Goal: Complete application form

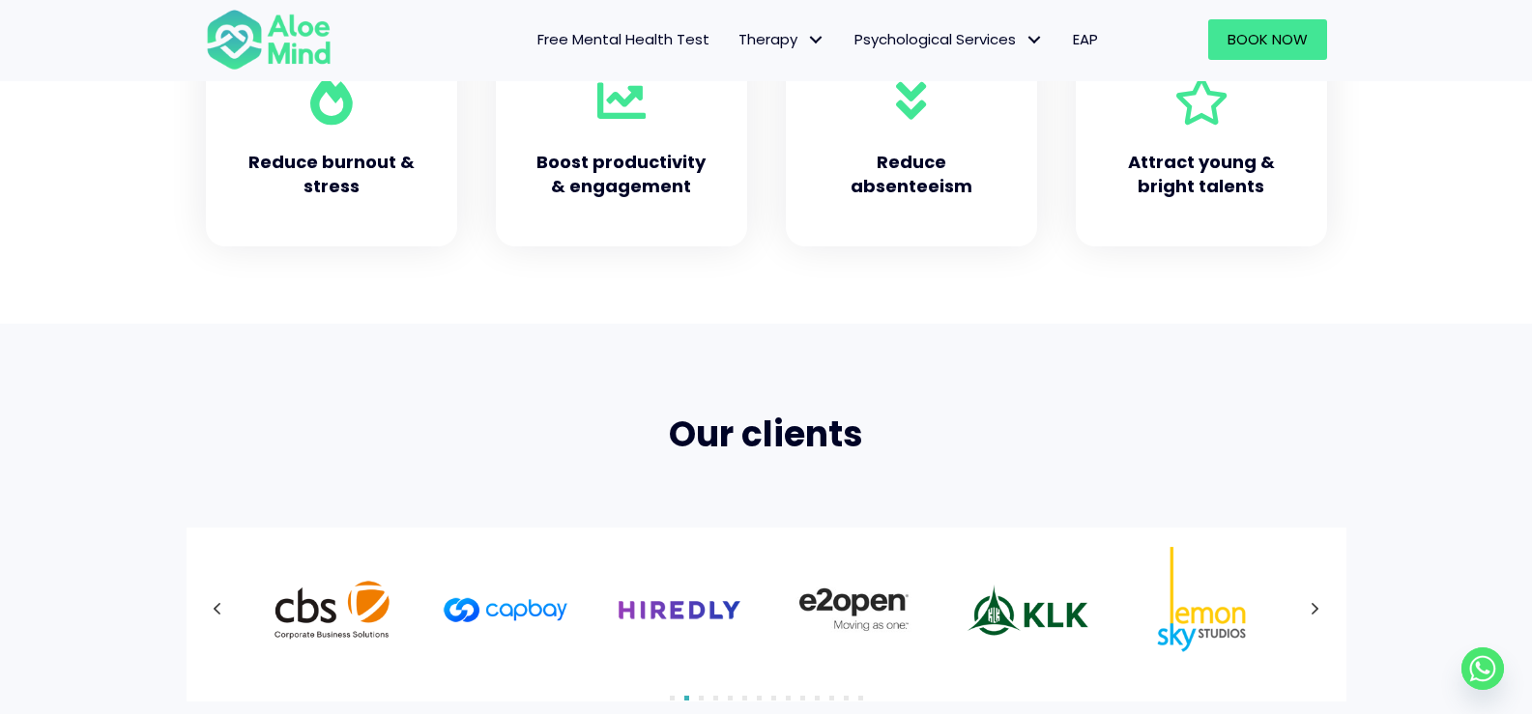
scroll to position [967, 0]
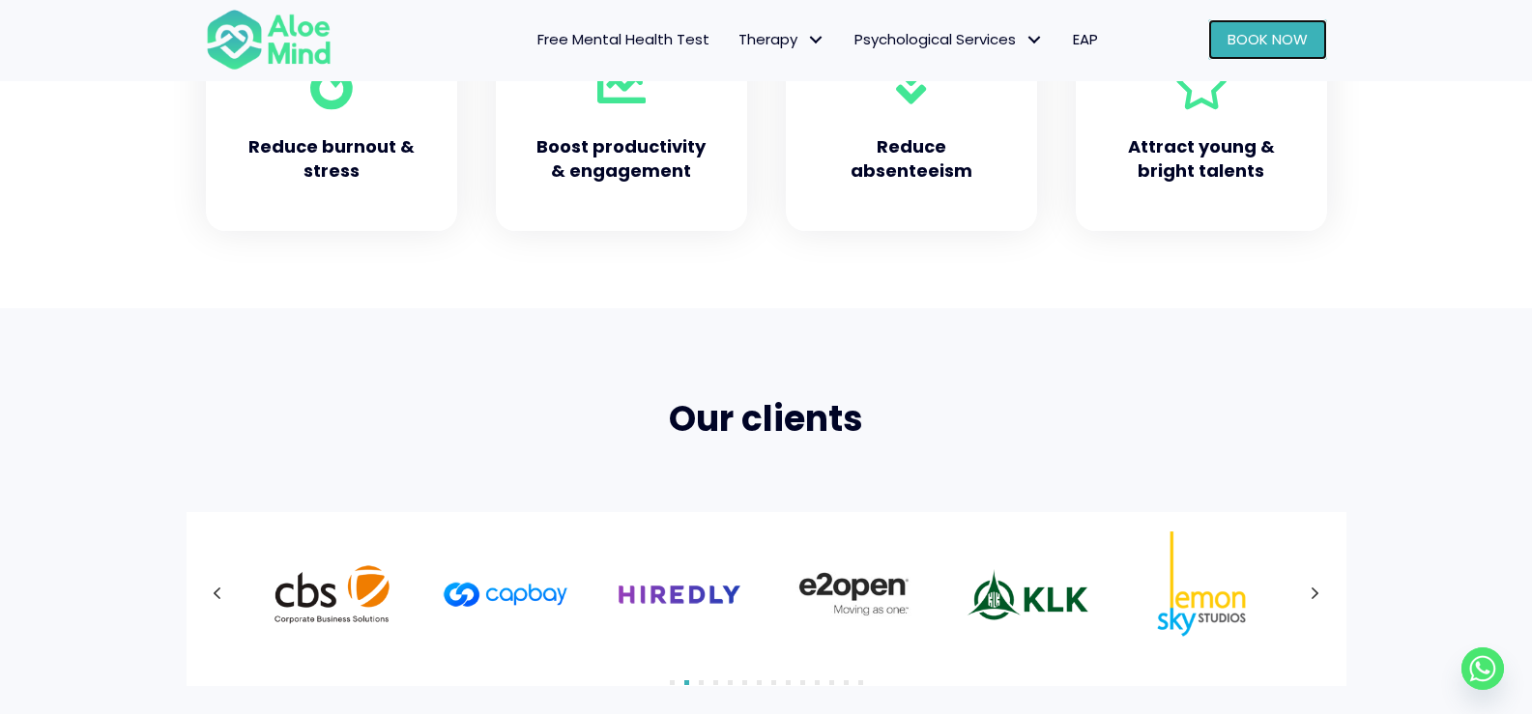
click at [1253, 34] on span "Book Now" at bounding box center [1268, 39] width 80 height 20
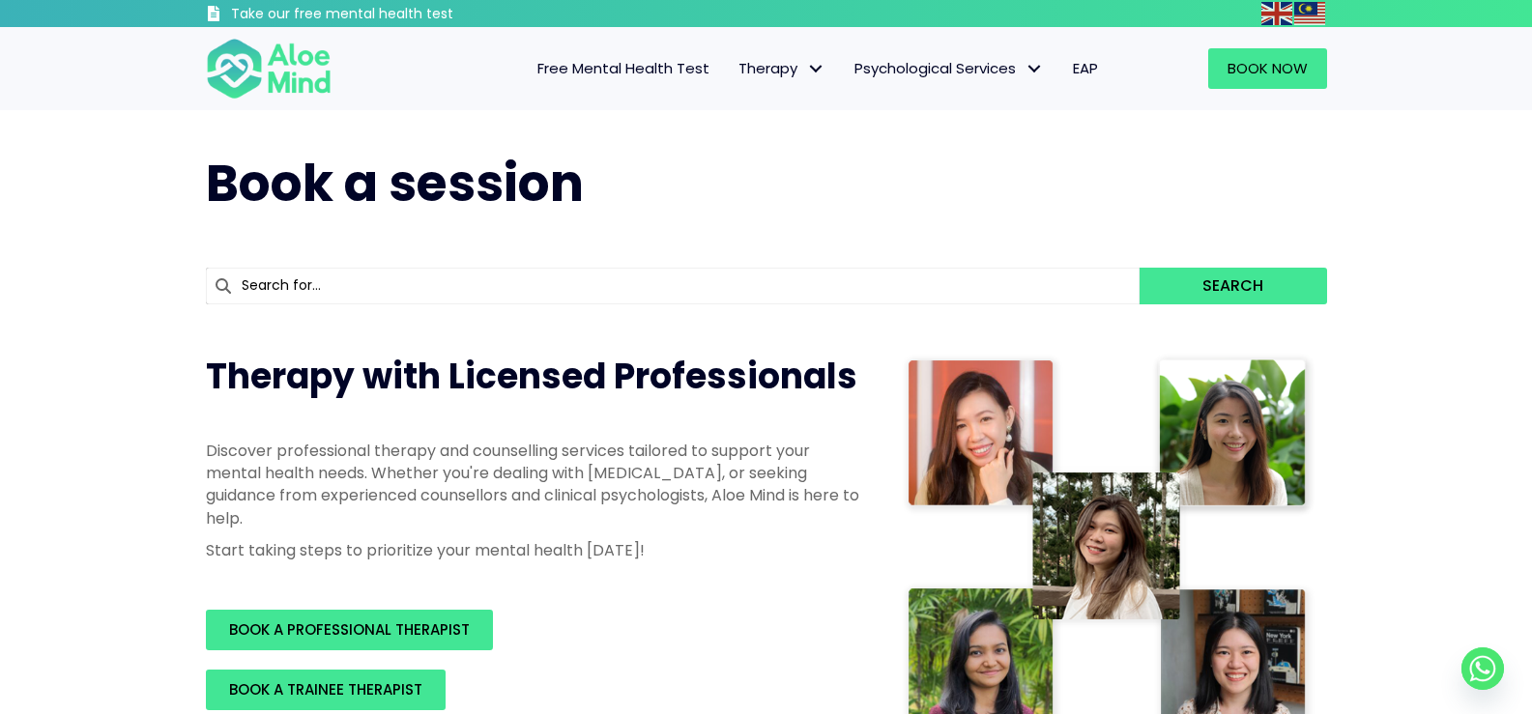
drag, startPoint x: 245, startPoint y: 512, endPoint x: 257, endPoint y: 583, distance: 71.7
click at [245, 513] on p "Discover professional therapy and counselling services tailored to support your…" at bounding box center [534, 485] width 657 height 90
click at [273, 606] on div "Therapy with Licensed Professionals Discover professional therapy and counselli…" at bounding box center [535, 531] width 696 height 396
click at [285, 622] on span "BOOK A PROFESSIONAL THERAPIST" at bounding box center [349, 630] width 241 height 20
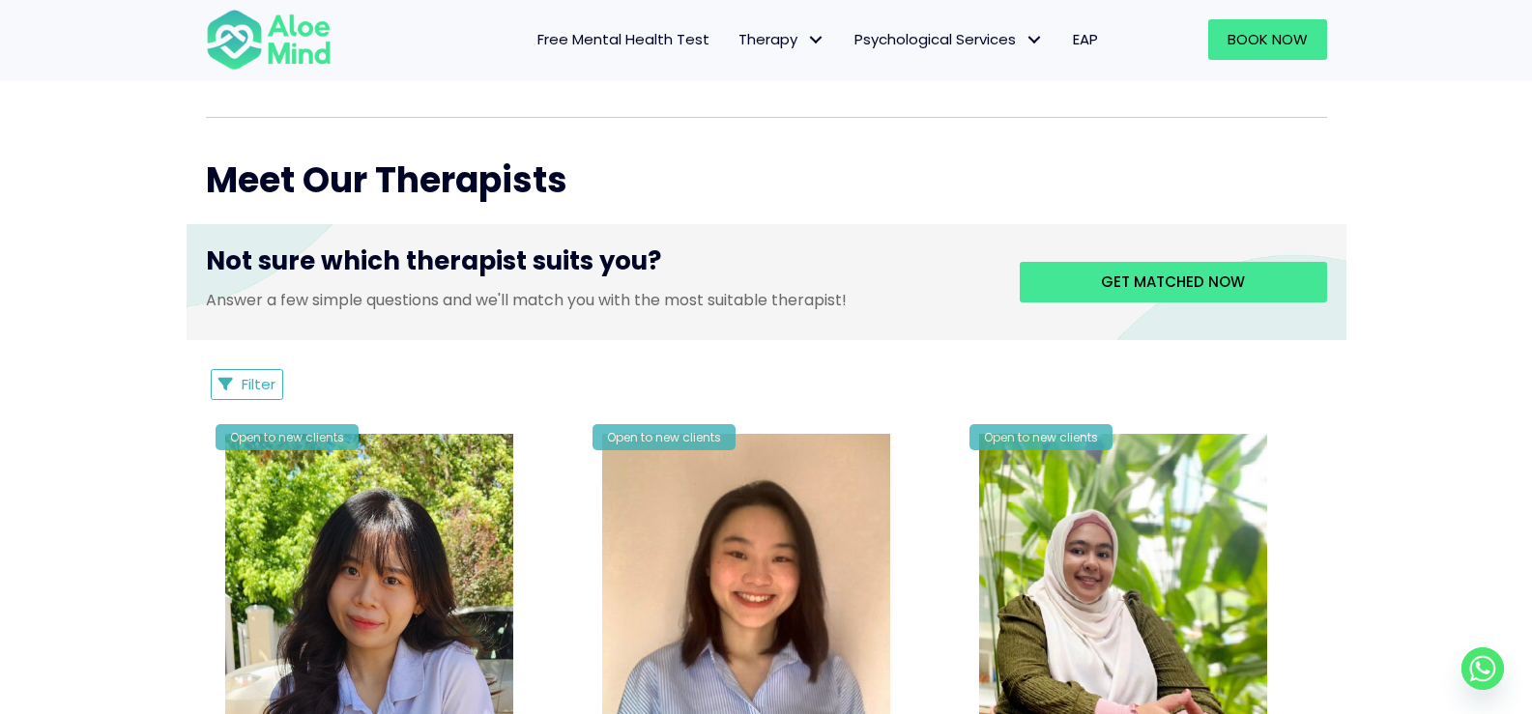
scroll to position [677, 0]
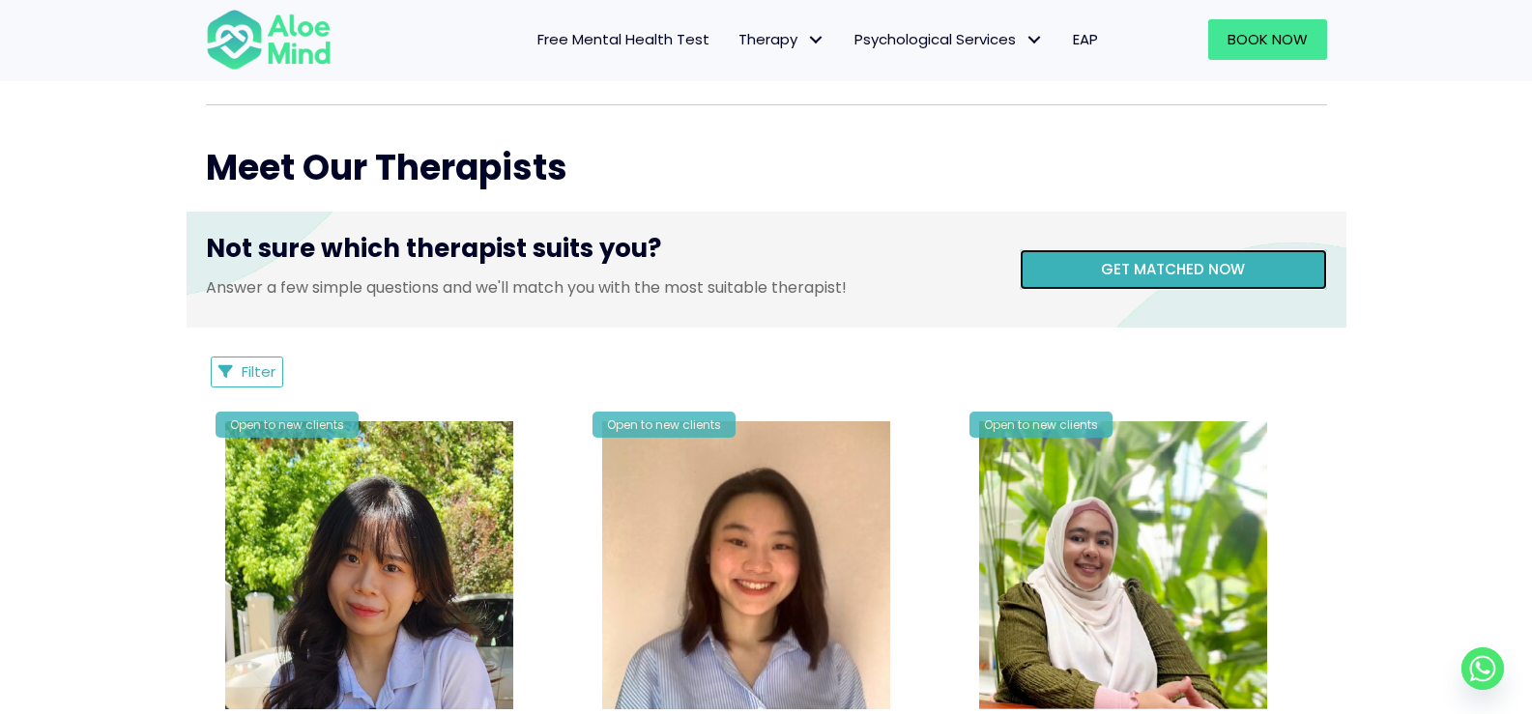
click at [1169, 257] on link "Get matched now" at bounding box center [1173, 269] width 307 height 41
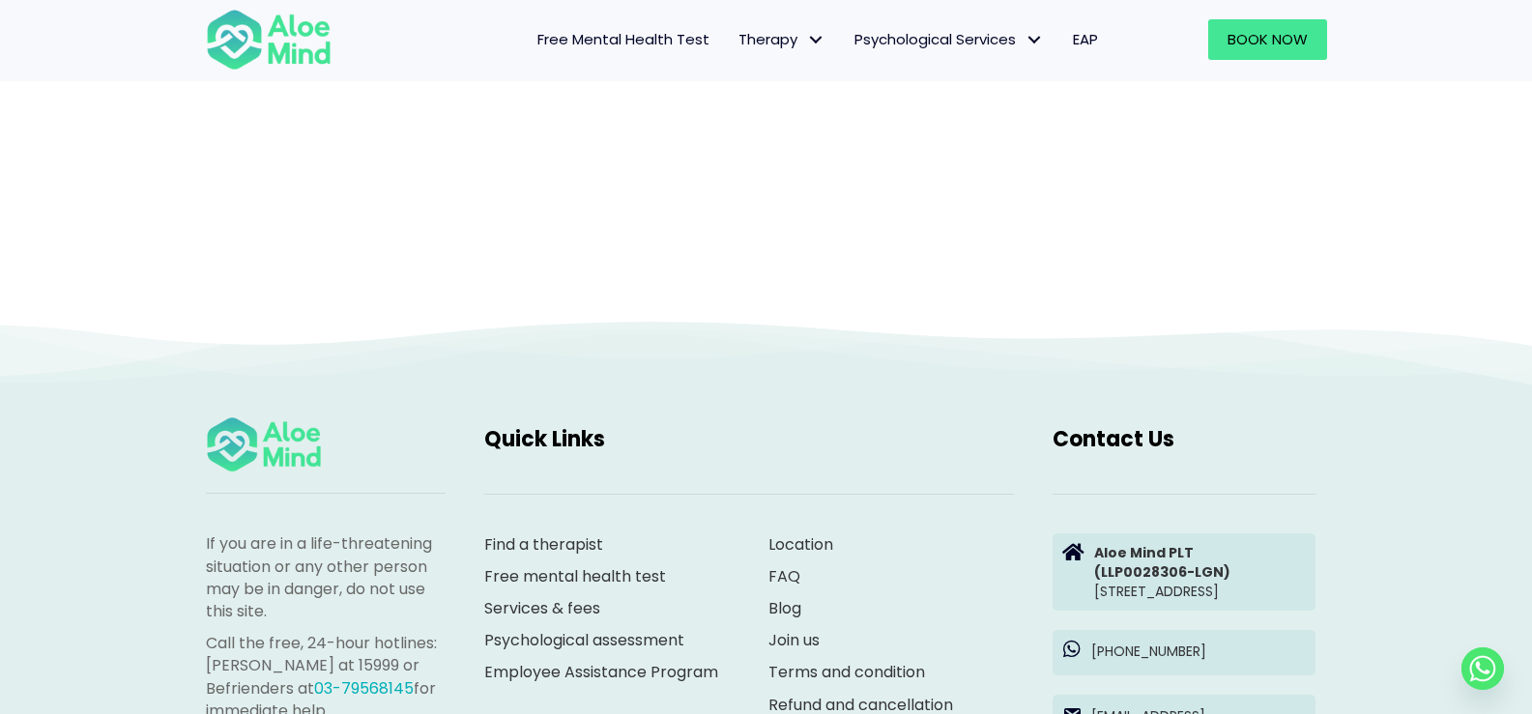
scroll to position [1257, 0]
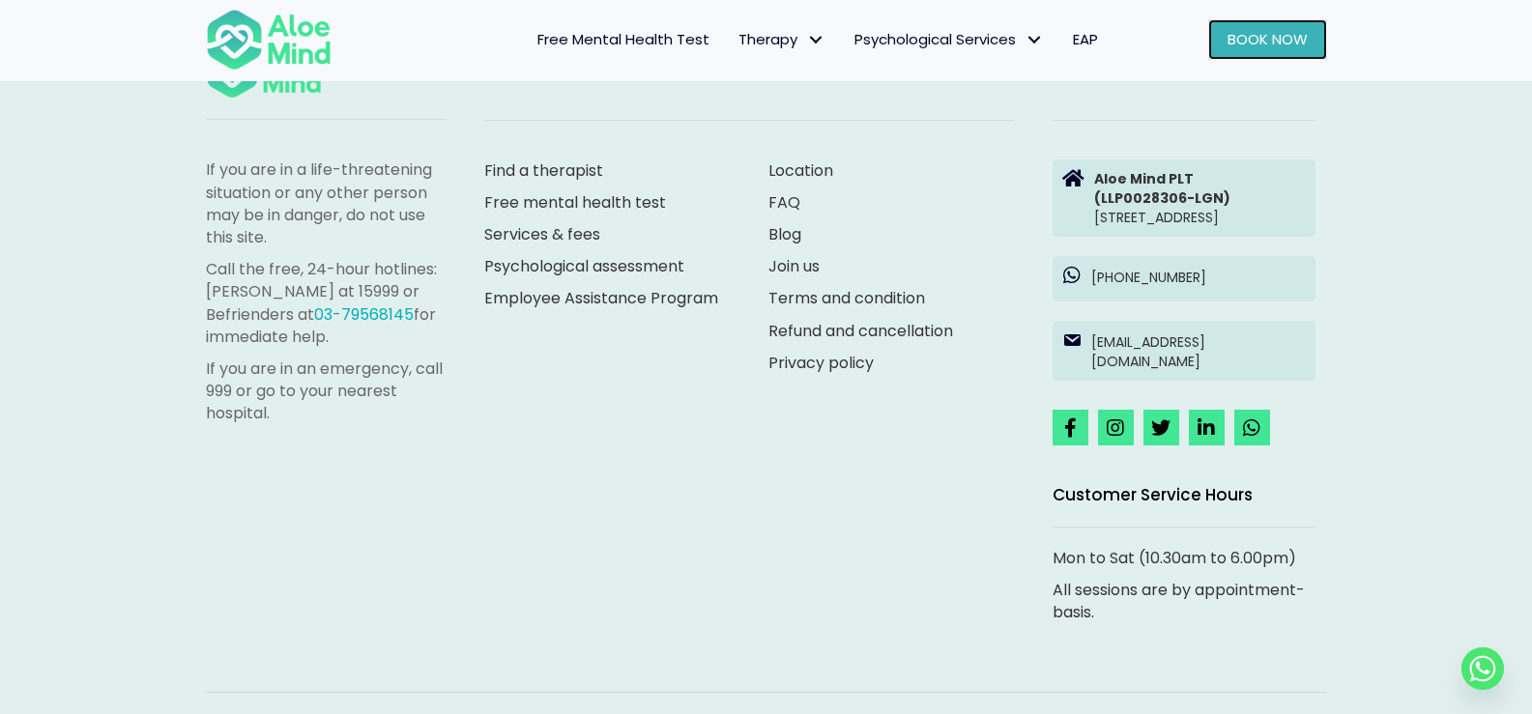
click at [1235, 25] on link "Book Now" at bounding box center [1267, 39] width 119 height 41
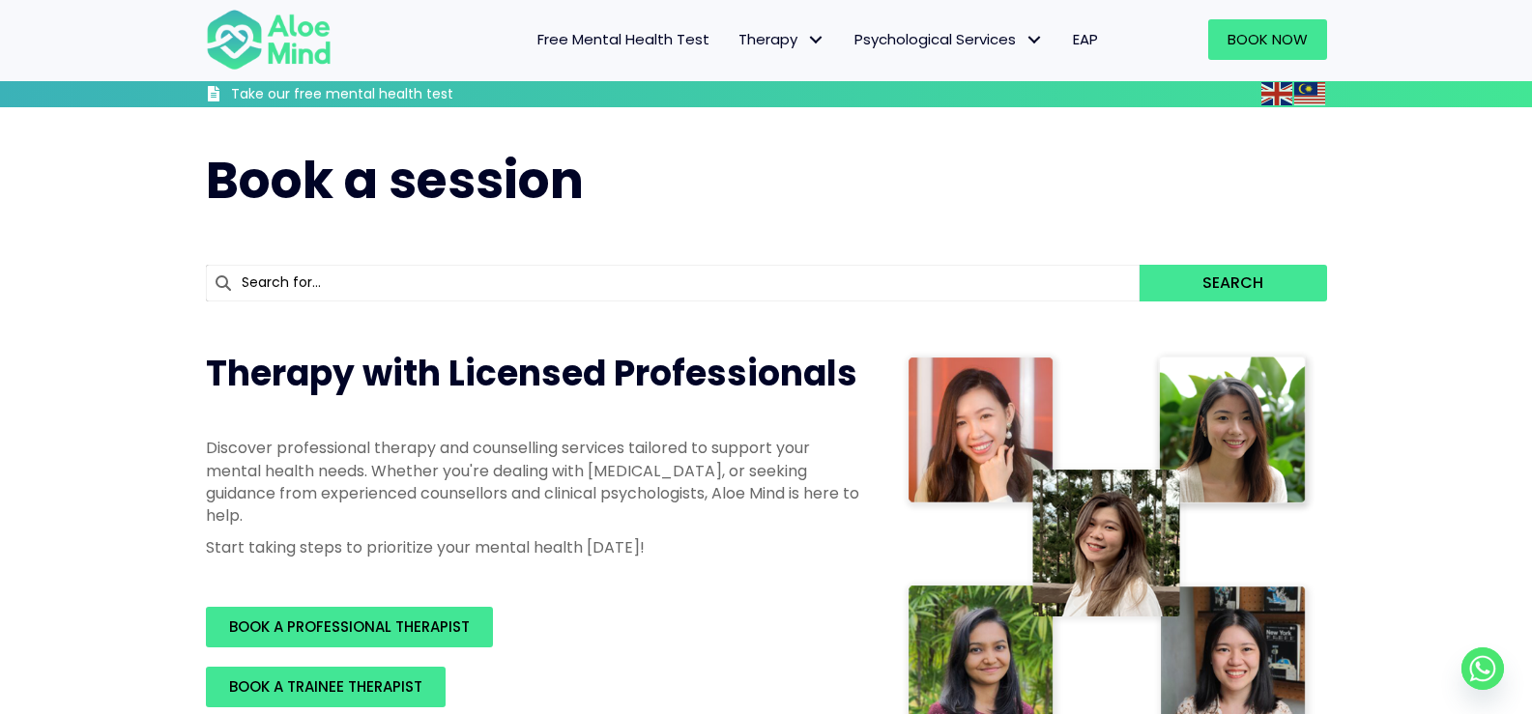
scroll to position [580, 0]
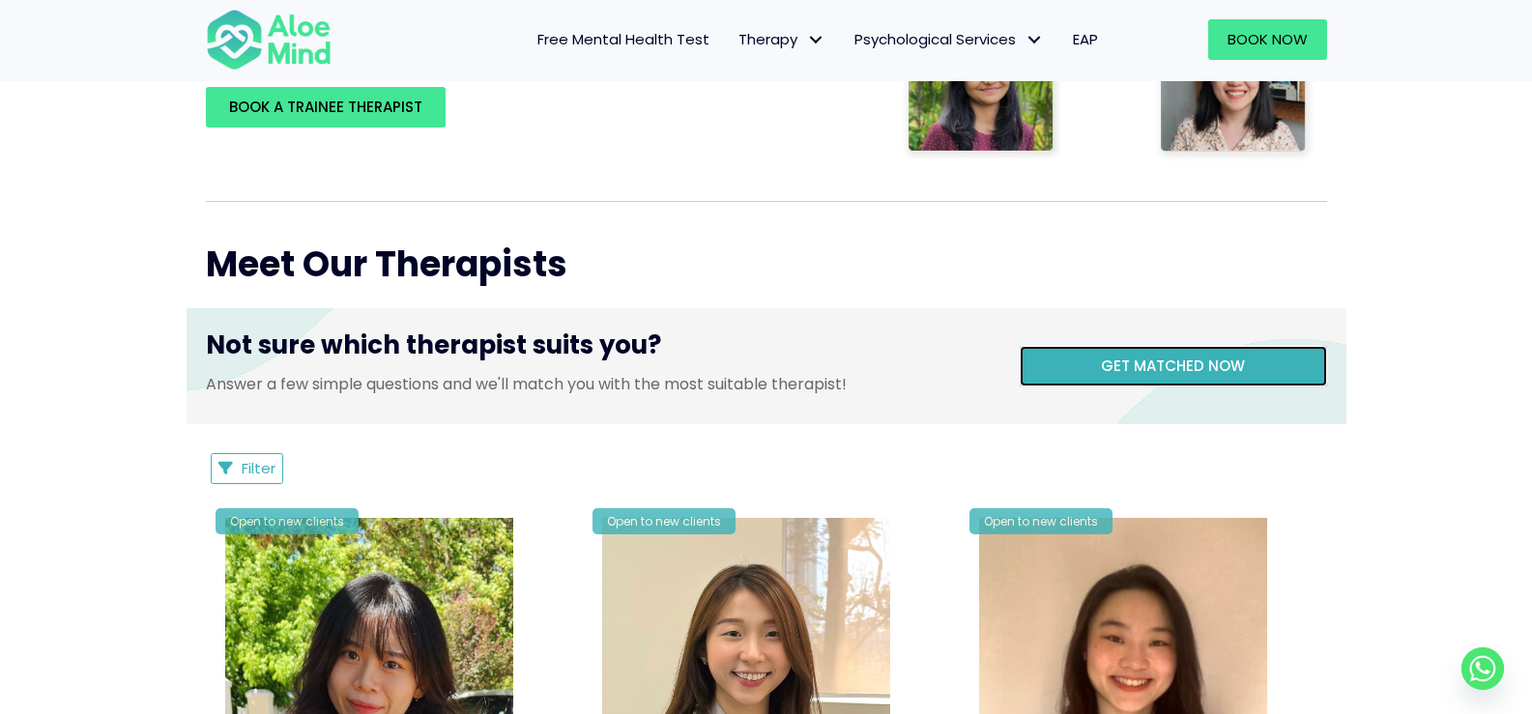
click at [1160, 359] on span "Get matched now" at bounding box center [1173, 366] width 144 height 20
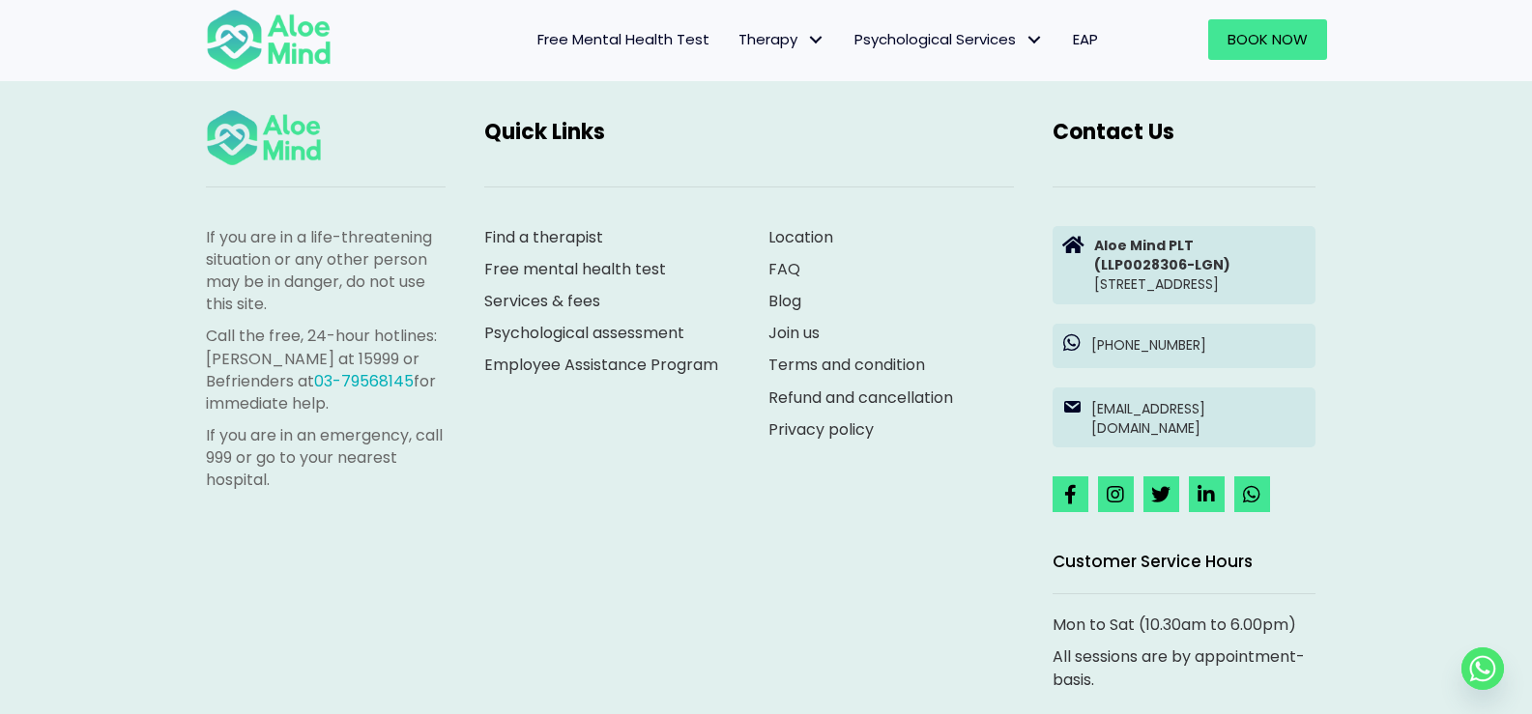
scroll to position [8809, 0]
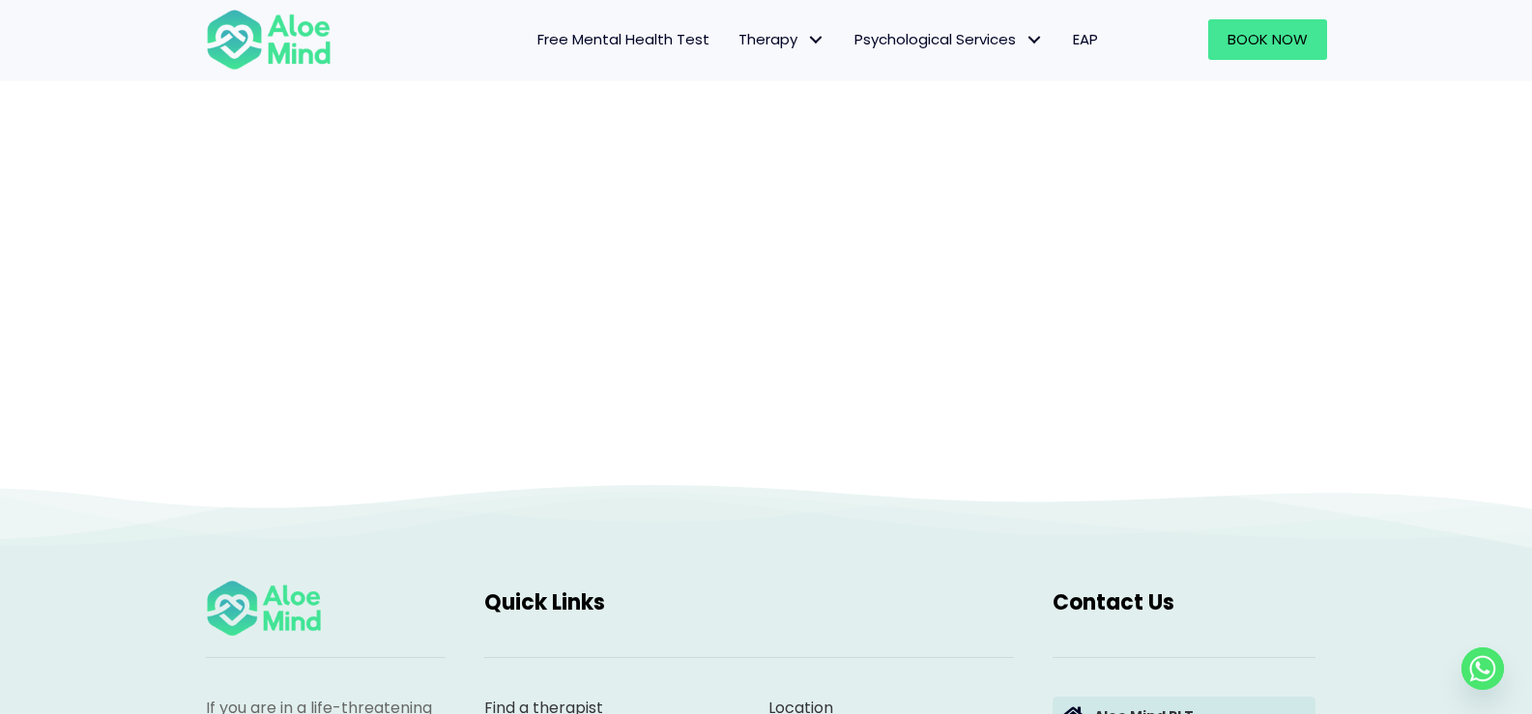
scroll to position [743, 0]
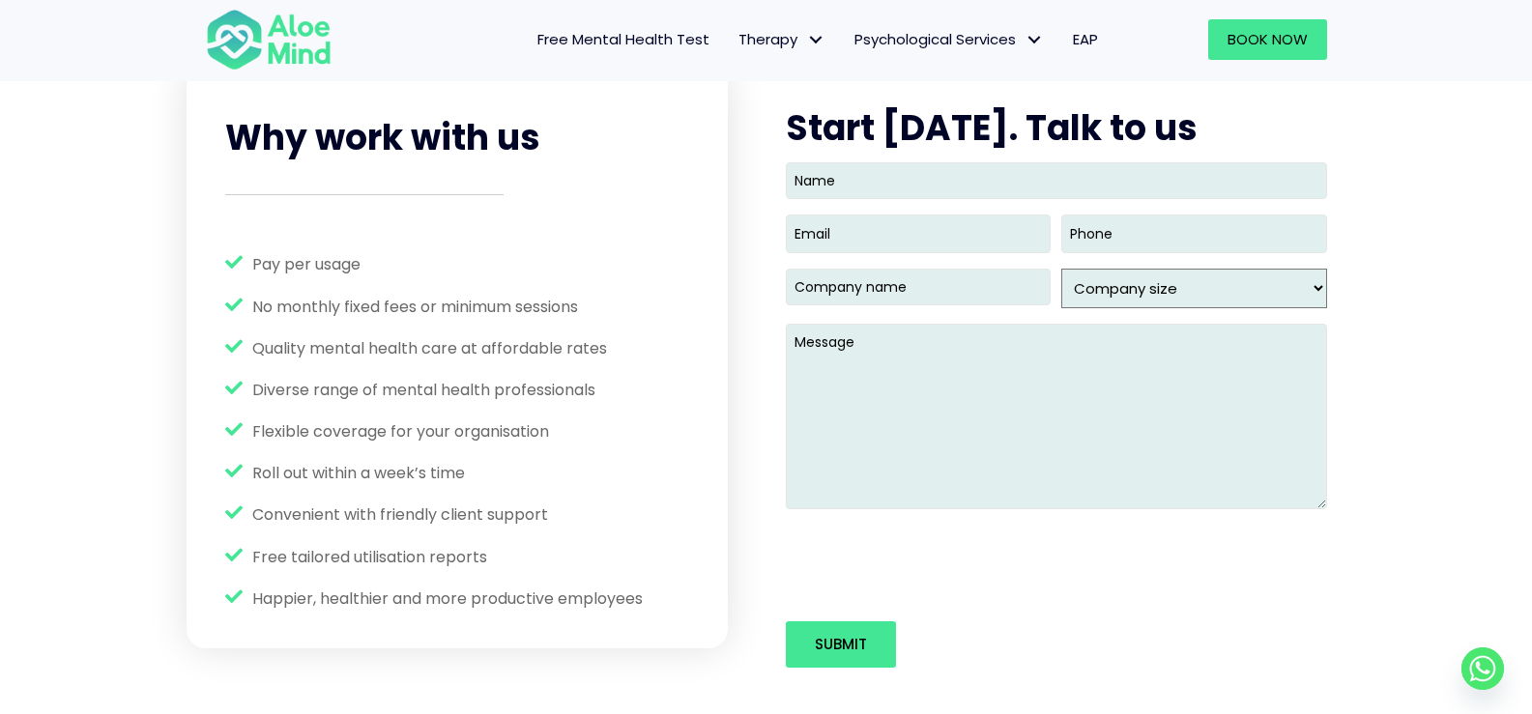
scroll to position [2474, 0]
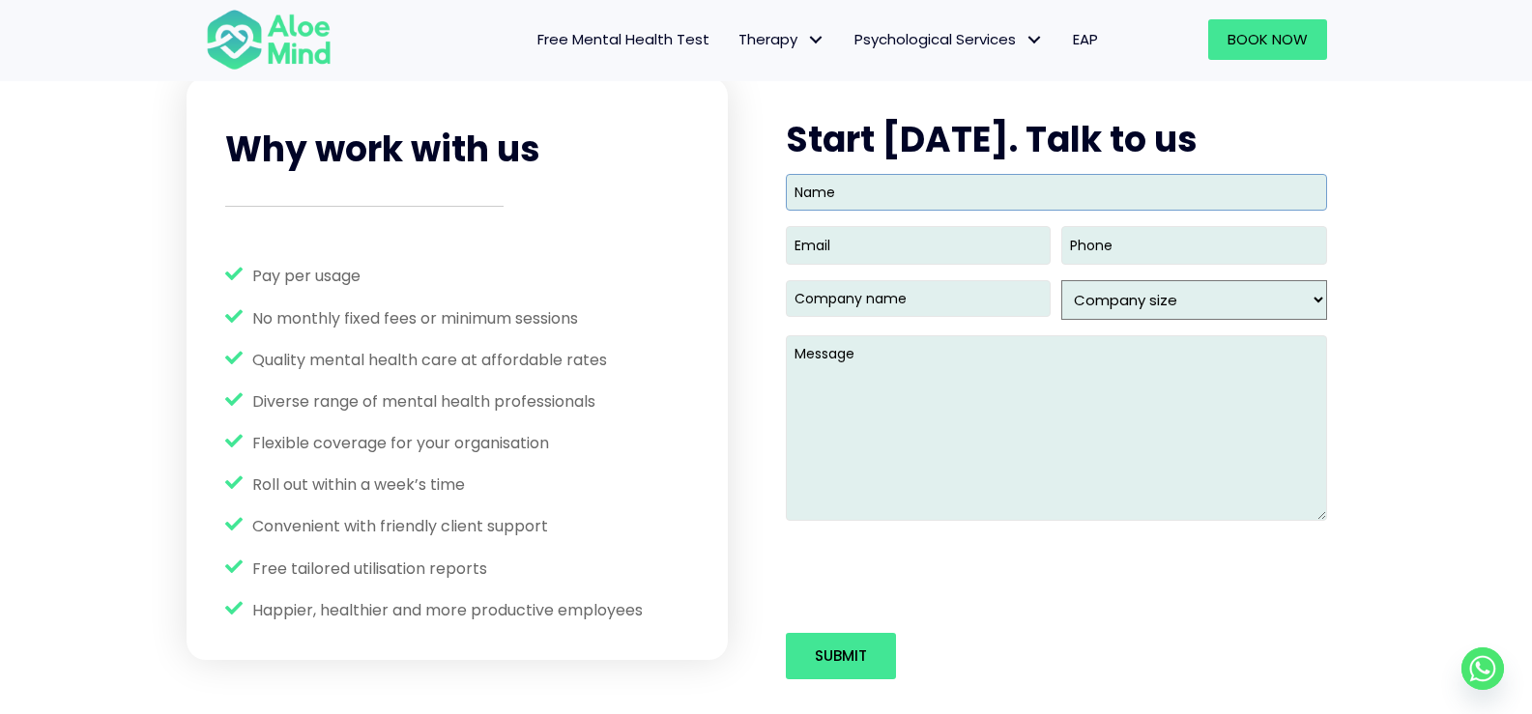
click at [866, 203] on input "Name" at bounding box center [1056, 192] width 541 height 37
type input "Nurul [PERSON_NAME]"
type input "(018) 314-8559"
click at [925, 235] on input "Email (Required)" at bounding box center [918, 245] width 265 height 38
type input "[EMAIL_ADDRESS][DOMAIN_NAME]"
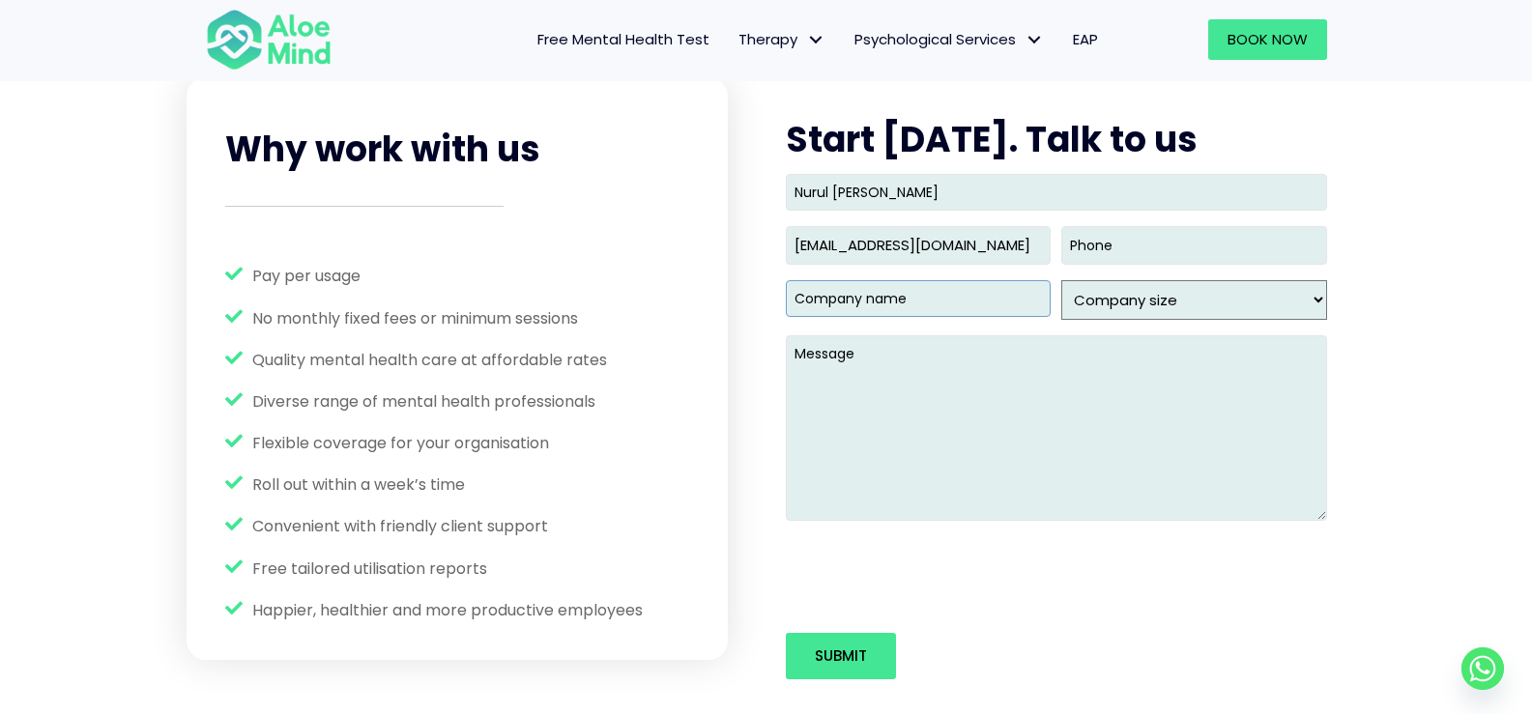
type input "(018) 314-8559"
type input "(___) ___-____"
type input "(018) 314-8559"
click at [1087, 245] on input "(___) ___-____" at bounding box center [1193, 245] width 265 height 38
click at [1092, 247] on input "(_03) 831-8318" at bounding box center [1193, 245] width 265 height 38
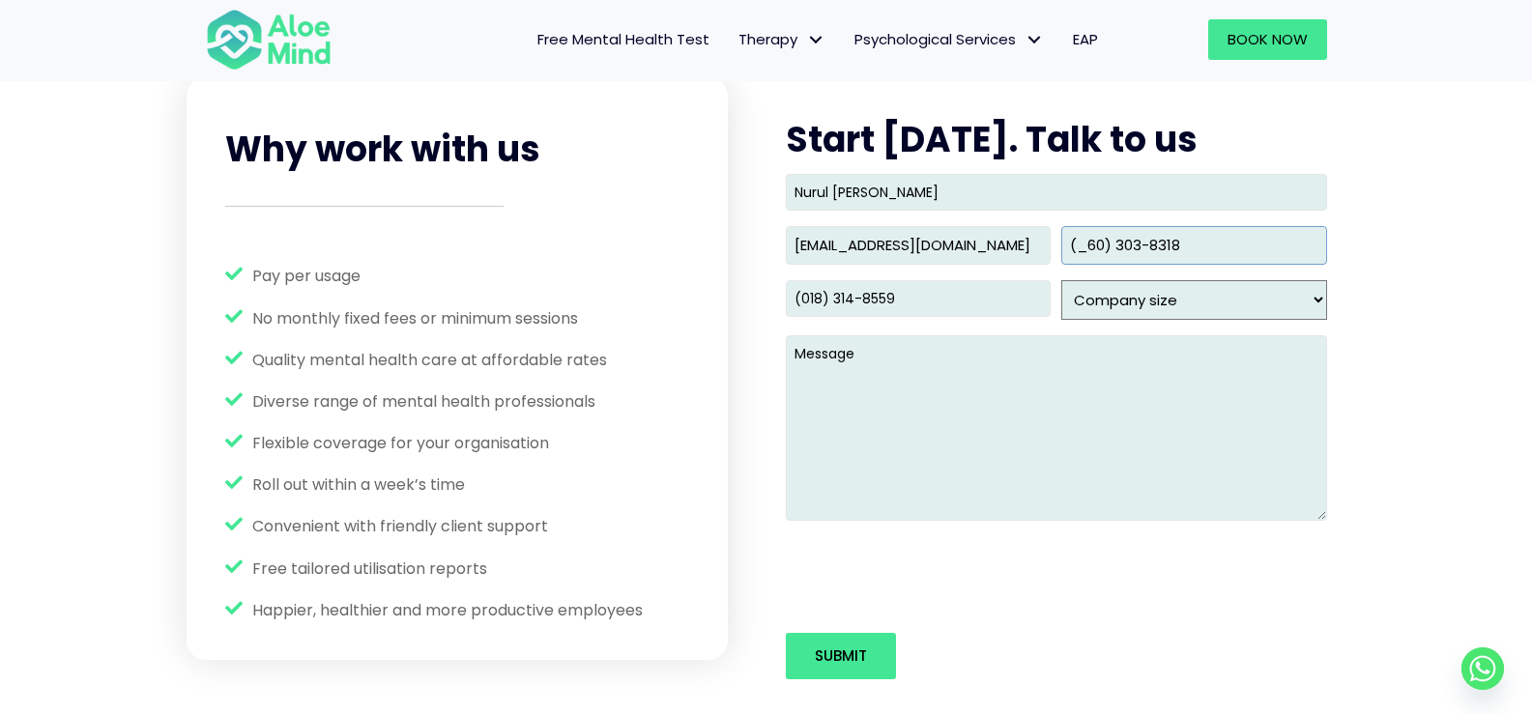
drag, startPoint x: 1193, startPoint y: 250, endPoint x: 639, endPoint y: 299, distance: 556.0
click at [639, 299] on div "Why work with us Pay per usage No monthly fixed fees or minimum sessions Qualit…" at bounding box center [767, 399] width 1160 height 645
type input "[PHONE_NUMBER]"
click at [1233, 290] on select "Company size 1 - 49 50- 99 100- 249 250- 499 500 - 999 1,000 - 2,499 2,500 - 9,…" at bounding box center [1193, 300] width 265 height 40
select select "1 - 49"
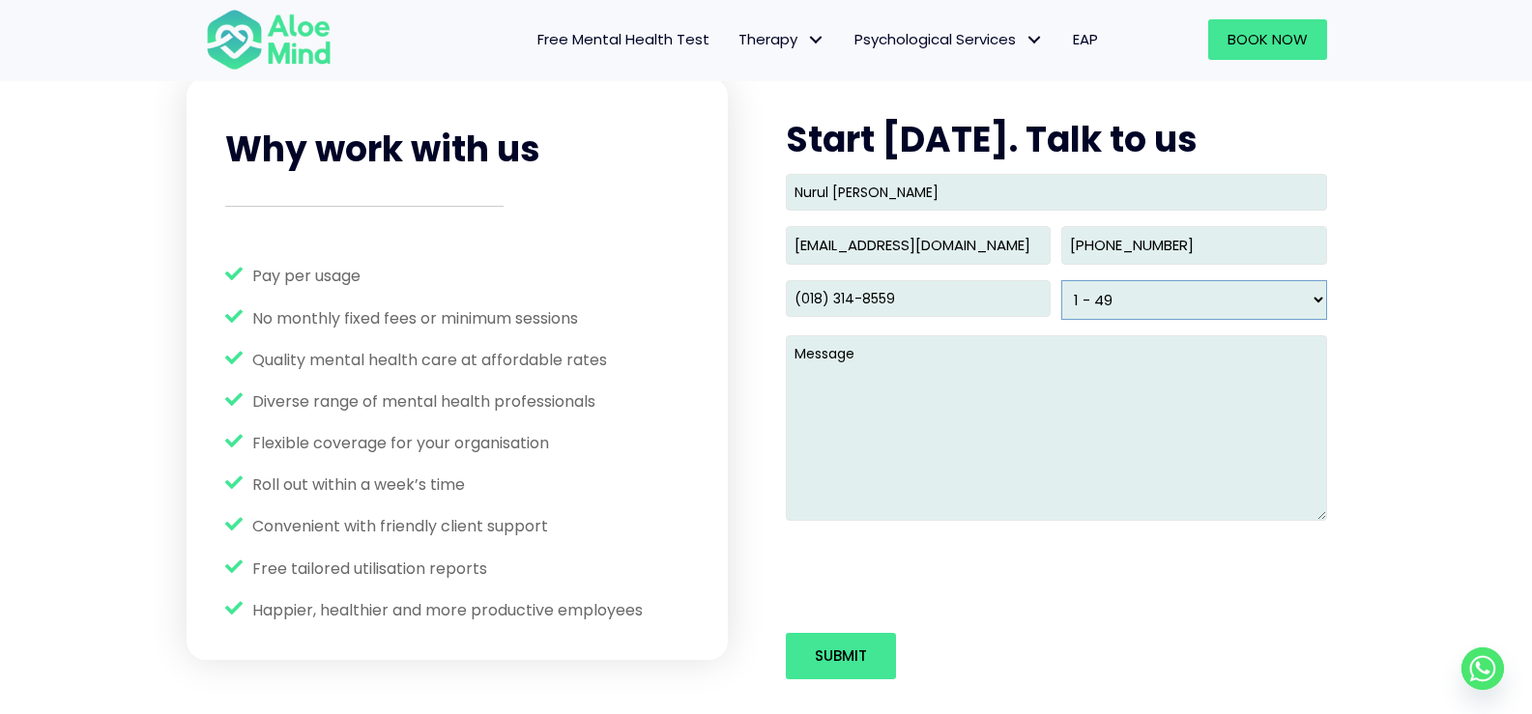
click at [1061, 280] on select "Company size 1 - 49 50- 99 100- 249 250- 499 500 - 999 1,000 - 2,499 2,500 - 9,…" at bounding box center [1193, 300] width 265 height 40
click at [1000, 409] on textarea "Message" at bounding box center [1056, 428] width 541 height 186
paste textarea "This is Ainaa from Suntrack Development Sdn Bhd. We are looking for a counselor…"
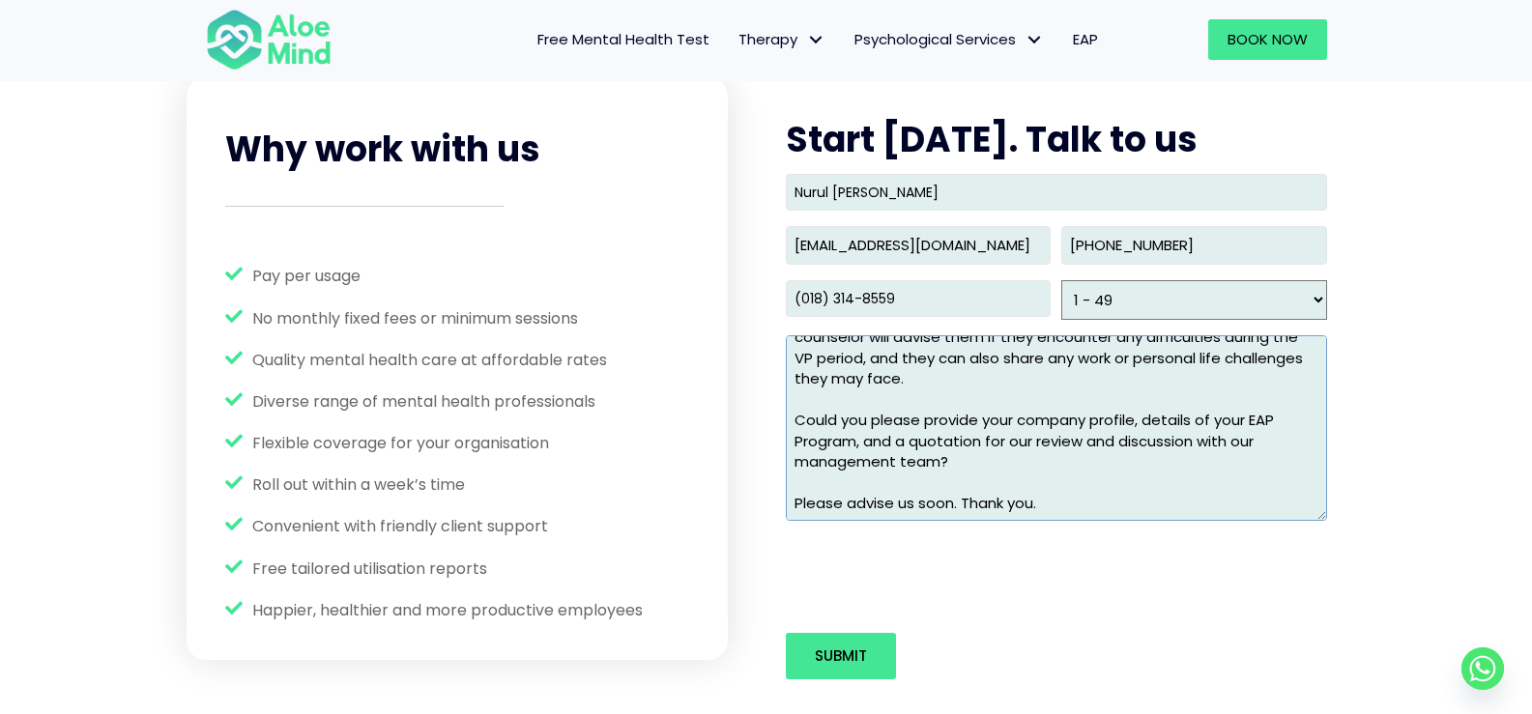
scroll to position [162, 0]
type textarea "This is Ainaa from Suntrack Development Sdn Bhd. We are looking for a counselor…"
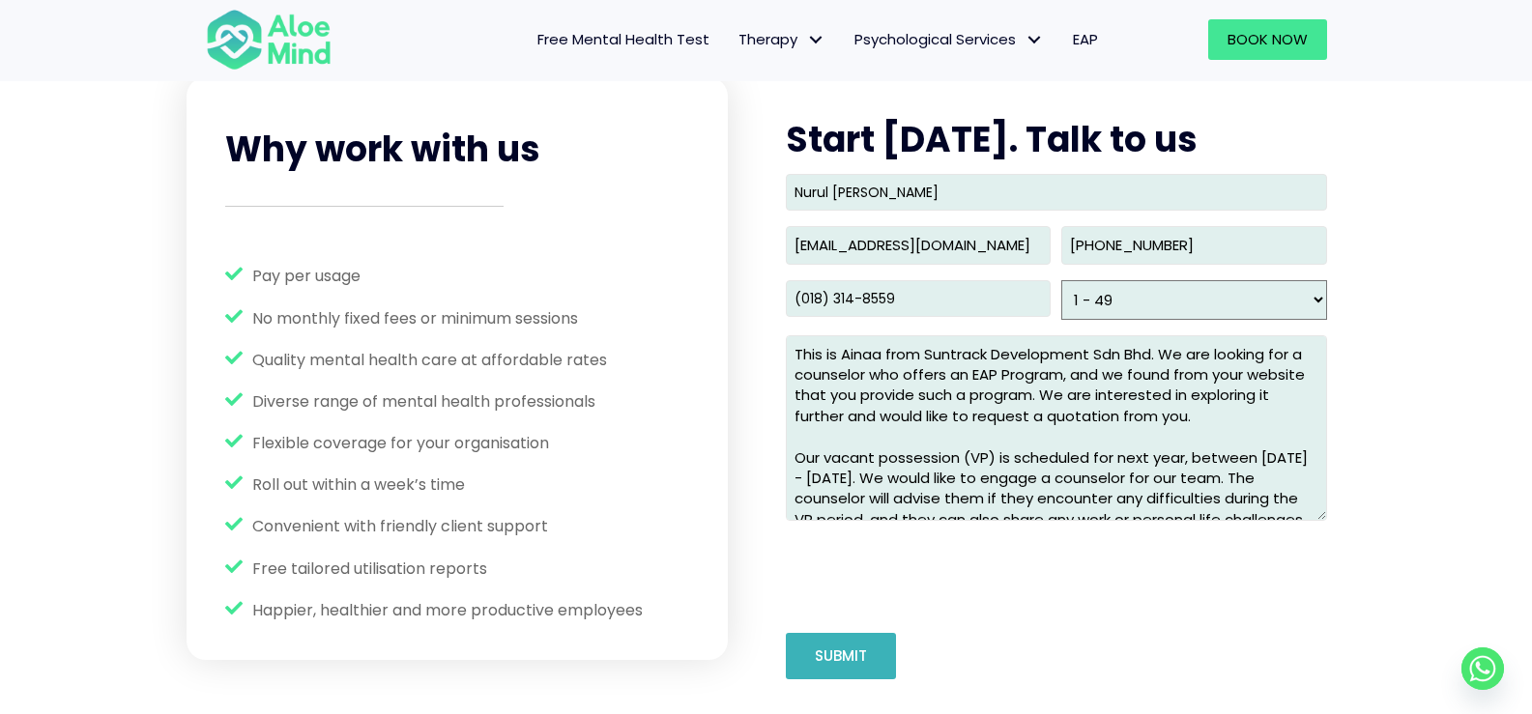
click at [841, 659] on input "Submit" at bounding box center [841, 656] width 110 height 46
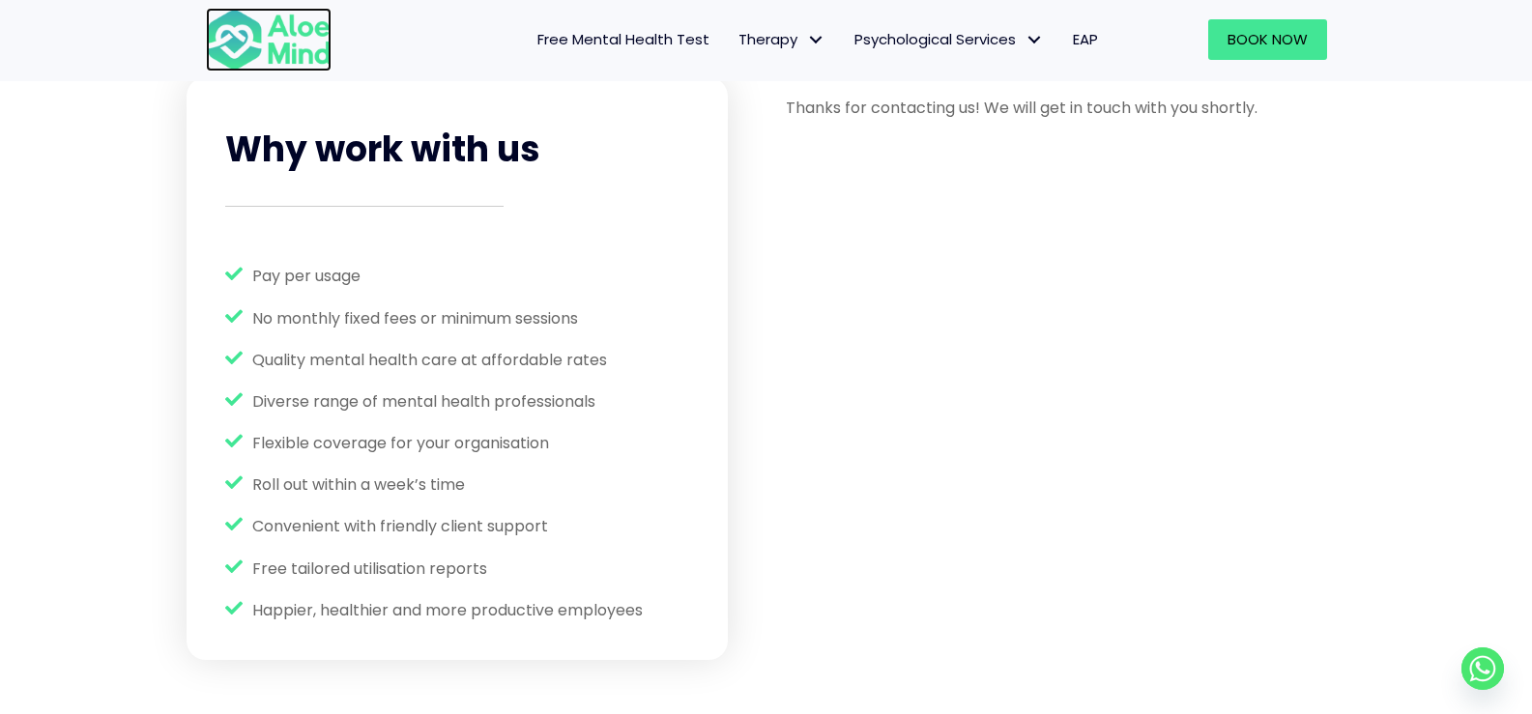
click at [268, 25] on img at bounding box center [269, 40] width 126 height 64
